Goal: Find specific page/section: Find specific page/section

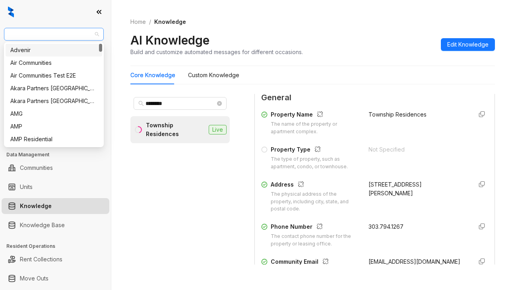
click at [57, 32] on span "Air Communities" at bounding box center [54, 34] width 90 height 12
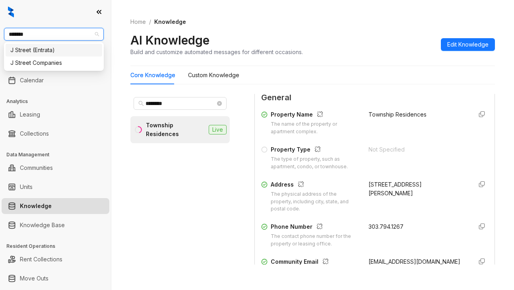
type input "********"
click at [29, 64] on div "J Street Companies" at bounding box center [53, 62] width 87 height 9
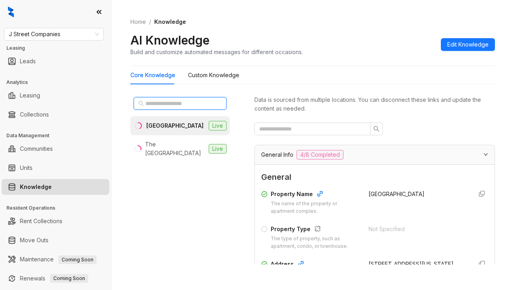
click at [168, 103] on input "text" at bounding box center [181, 103] width 70 height 9
type input "********"
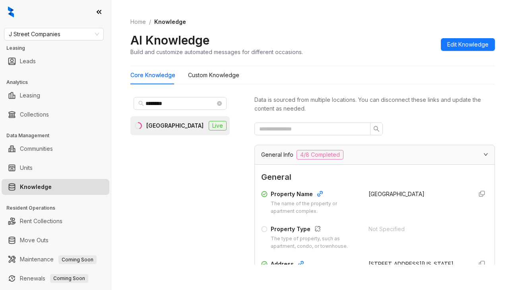
click at [176, 124] on div "One Preston Station" at bounding box center [174, 125] width 57 height 9
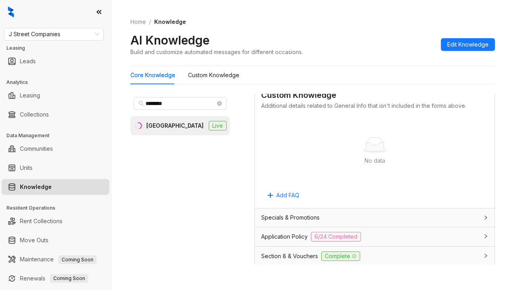
scroll to position [477, 0]
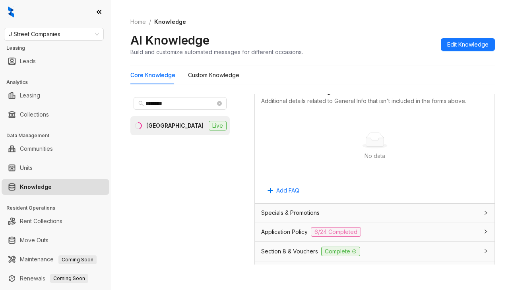
click at [296, 233] on span "Application Policy" at bounding box center [284, 231] width 47 height 9
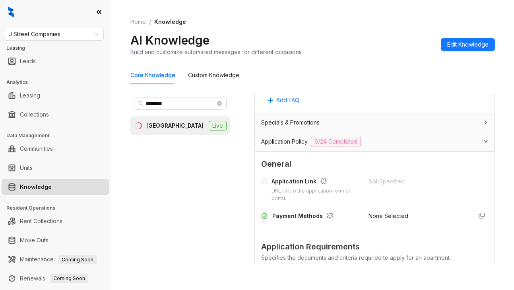
scroll to position [597, 0]
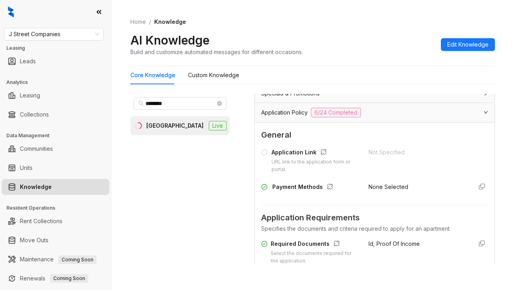
click at [186, 124] on div "One Preston Station" at bounding box center [174, 125] width 57 height 9
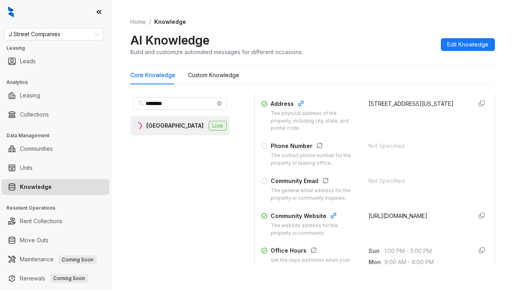
scroll to position [159, 0]
click at [380, 40] on div "AI Knowledge Build and customize automated messages for different occasions. Ed…" at bounding box center [312, 44] width 365 height 23
click at [417, 51] on div "AI Knowledge Build and customize automated messages for different occasions. Ed…" at bounding box center [312, 44] width 365 height 23
drag, startPoint x: 296, startPoint y: 233, endPoint x: 298, endPoint y: 229, distance: 5.2
click at [296, 233] on div "The website address for the property or community." at bounding box center [315, 230] width 88 height 15
